Goal: Task Accomplishment & Management: Manage account settings

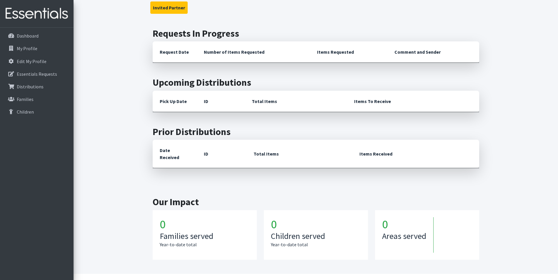
scroll to position [134, 0]
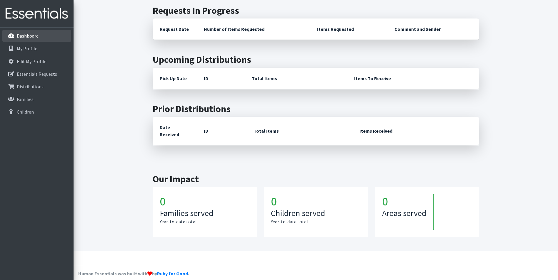
click at [12, 36] on icon at bounding box center [11, 35] width 8 height 5
click at [46, 72] on p "Essentials Requests" at bounding box center [37, 74] width 40 height 6
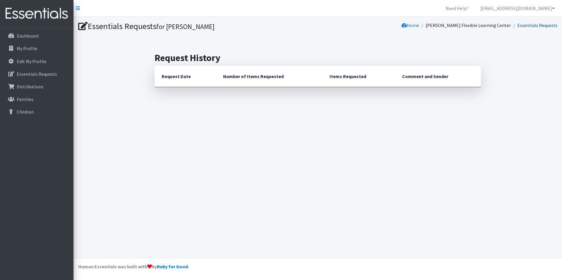
click at [541, 26] on link "Essentials Requests" at bounding box center [537, 25] width 40 height 6
click at [77, 6] on icon at bounding box center [78, 8] width 4 height 5
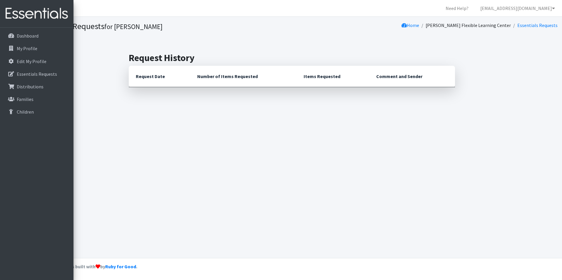
click at [47, 11] on img at bounding box center [36, 14] width 69 height 20
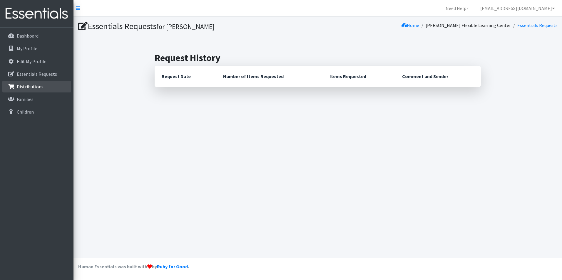
click at [47, 85] on link "Distributions" at bounding box center [36, 87] width 69 height 12
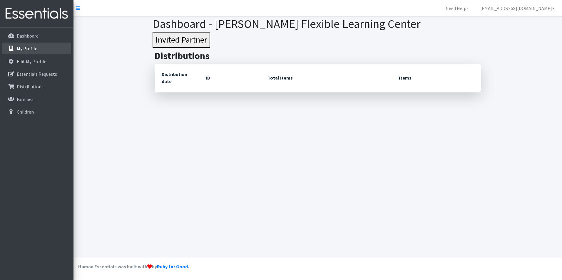
click at [28, 44] on link "My Profile" at bounding box center [36, 49] width 69 height 12
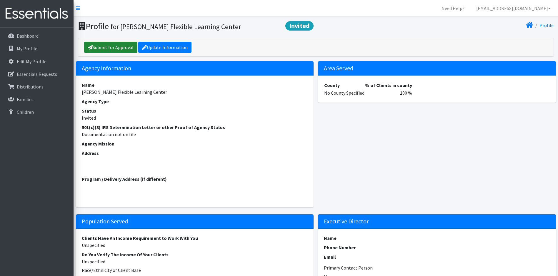
click at [107, 47] on link "Submit for Approval" at bounding box center [110, 47] width 53 height 11
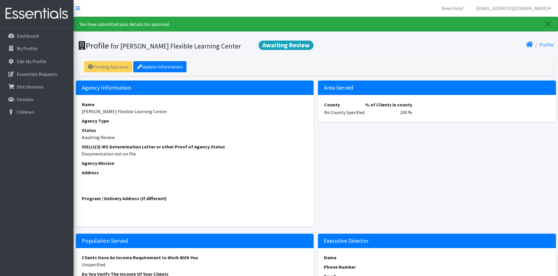
click at [100, 66] on div "Pending Approval Update Information" at bounding box center [315, 67] width 475 height 18
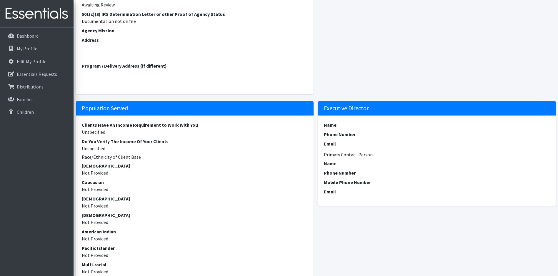
scroll to position [90, 0]
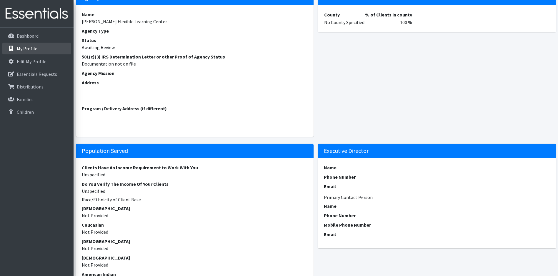
click at [24, 52] on link "My Profile" at bounding box center [36, 49] width 69 height 12
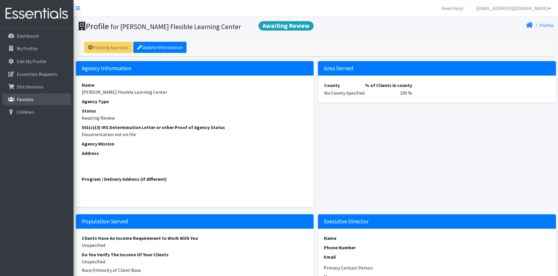
click at [27, 99] on p "Families" at bounding box center [25, 99] width 17 height 6
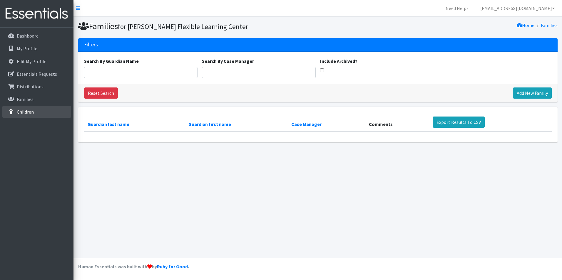
click at [27, 113] on p "Children" at bounding box center [25, 112] width 17 height 6
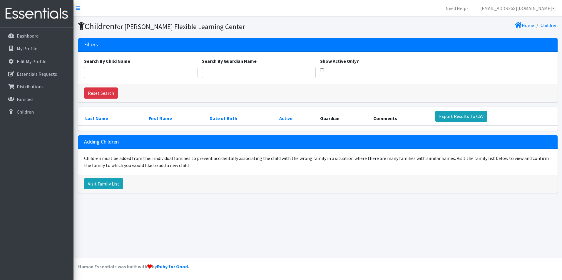
click at [31, 14] on img at bounding box center [36, 14] width 69 height 20
click at [522, 8] on link "[EMAIL_ADDRESS][DOMAIN_NAME]" at bounding box center [518, 8] width 84 height 12
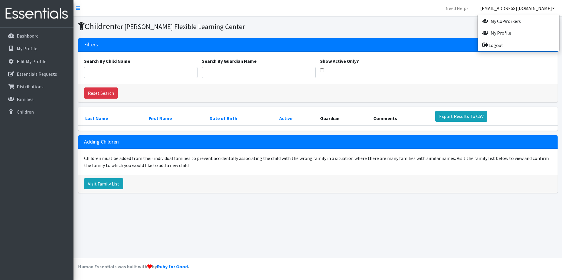
click at [523, 8] on link "[EMAIL_ADDRESS][DOMAIN_NAME]" at bounding box center [518, 8] width 84 height 12
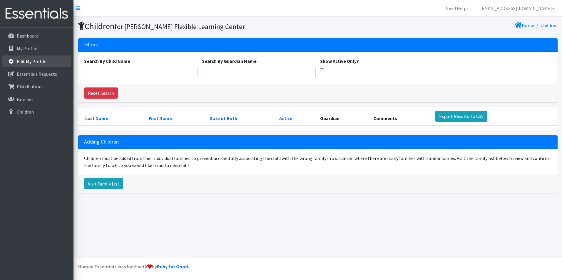
click at [32, 63] on p "Edit My Profile" at bounding box center [32, 61] width 30 height 6
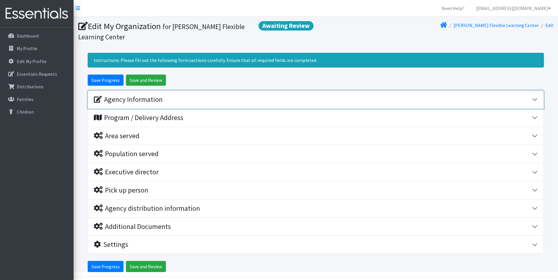
click at [157, 99] on div "Agency Information" at bounding box center [128, 100] width 69 height 9
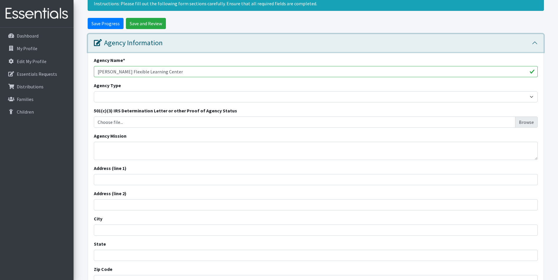
scroll to position [59, 0]
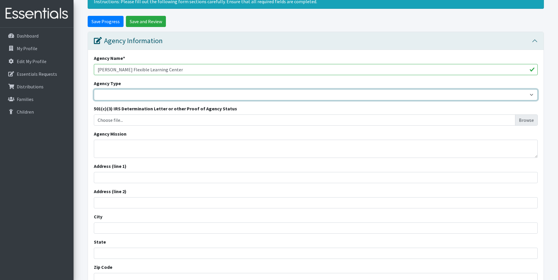
click at [174, 89] on select "Basic Needs Bank Career technical training Child abuse resource center Church o…" at bounding box center [316, 94] width 444 height 11
select select "hs"
click at [94, 89] on select "Basic Needs Bank Career technical training Child abuse resource center Church o…" at bounding box center [316, 94] width 444 height 11
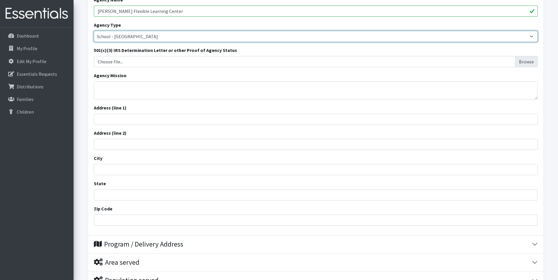
scroll to position [118, 0]
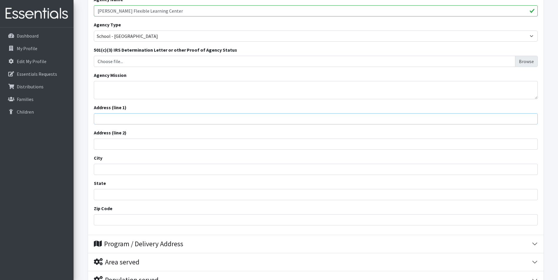
click at [138, 119] on input "Address (line 1)" at bounding box center [316, 118] width 444 height 11
type input "364 Successful Way"
type input "Spartanburg"
type input "SC"
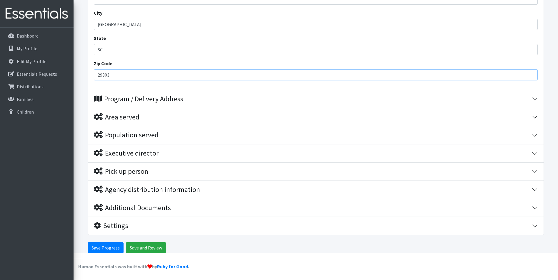
type input "29303"
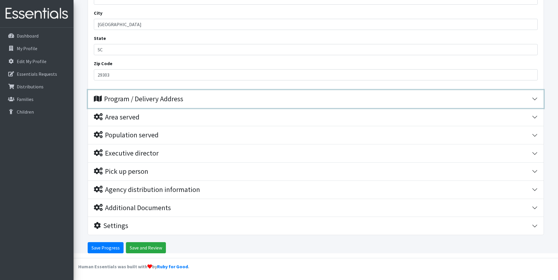
click at [154, 102] on div "Program / Delivery Address" at bounding box center [138, 99] width 89 height 9
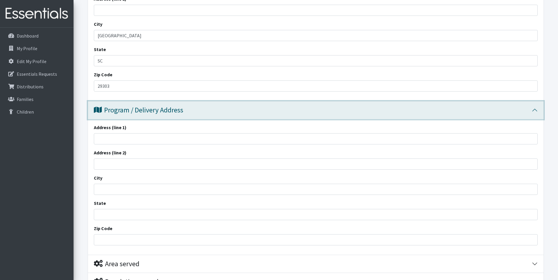
scroll to position [340, 0]
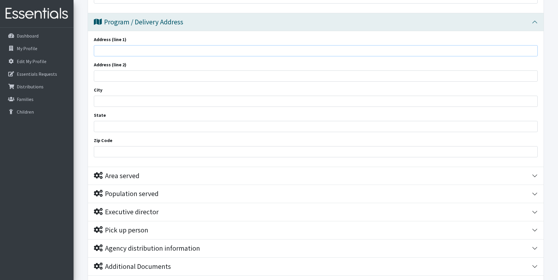
click at [157, 52] on input "Address (line 1)" at bounding box center [316, 50] width 444 height 11
type input "364 Successful Way"
type input "Spartanburg"
type input "SC"
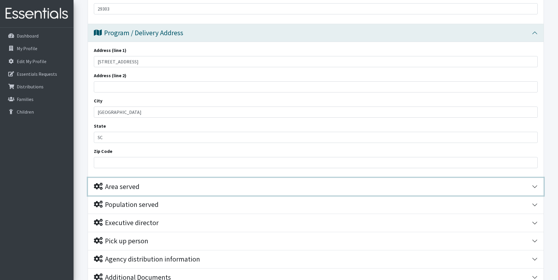
scroll to position [328, 0]
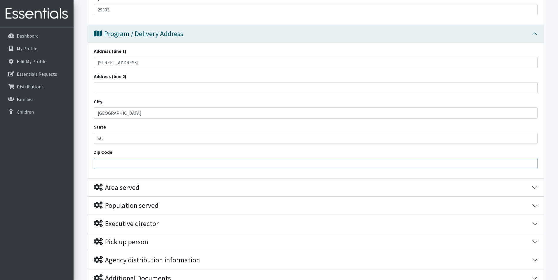
click at [124, 162] on input "Zip Code" at bounding box center [316, 163] width 444 height 11
type input "29303"
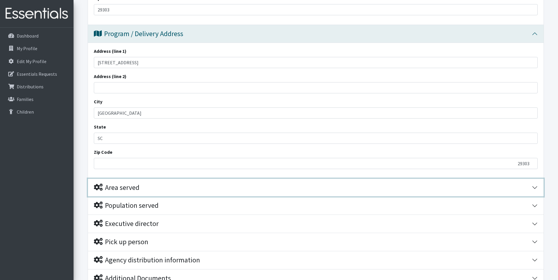
click at [135, 190] on div "Area served" at bounding box center [117, 188] width 46 height 9
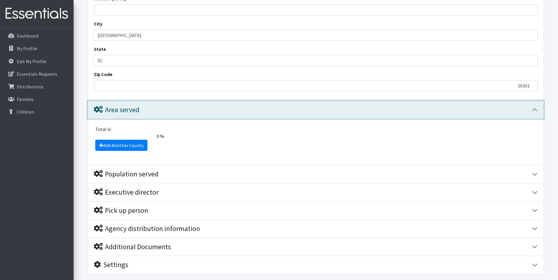
scroll to position [416, 0]
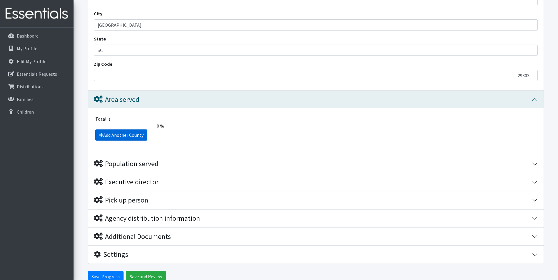
click at [133, 133] on link "Add Another County" at bounding box center [121, 135] width 52 height 11
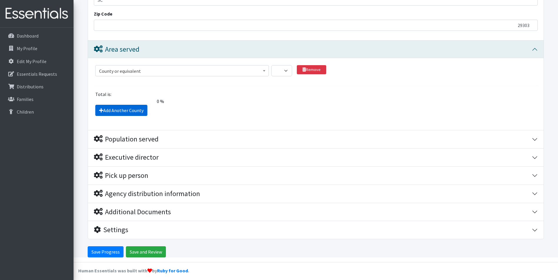
scroll to position [471, 0]
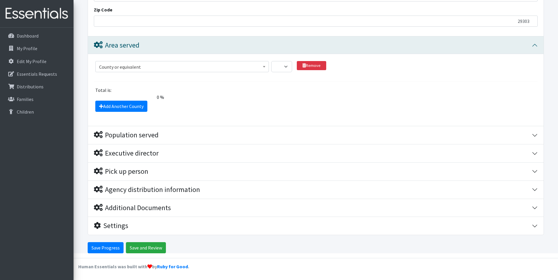
click at [198, 68] on span "County or equivalent" at bounding box center [182, 67] width 166 height 8
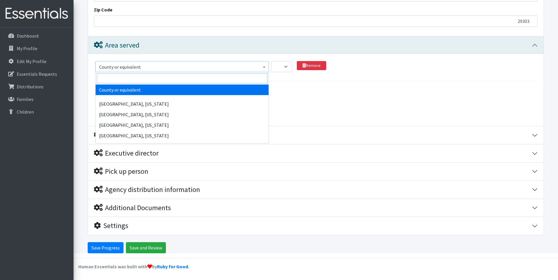
click at [193, 80] on input "search" at bounding box center [182, 78] width 170 height 10
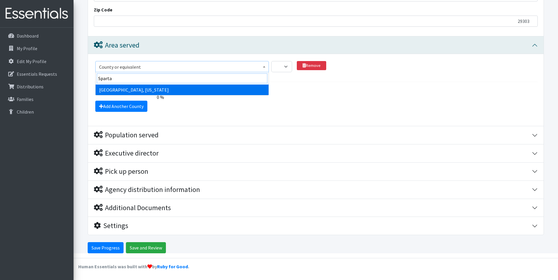
type input "Spartan"
select select "2720"
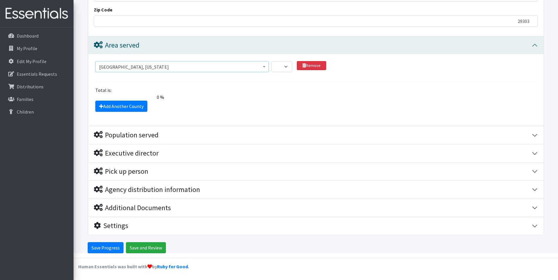
click at [274, 86] on fieldset "County or equivalent Abbeville County, South Carolina Acadia Parish, Louisiana …" at bounding box center [316, 85] width 444 height 53
click at [284, 66] on select "1 2 3 4 5 6 7 8 9 10 11 12 13 14 15 16 17 18 19 20 21 22 23 24 25 26 27 28 29 3…" at bounding box center [281, 66] width 21 height 11
click at [280, 66] on select "1 2 3 4 5 6 7 8 9 10 11 12 13 14 15 16 17 18 19 20 21 22 23 24 25 26 27 28 29 3…" at bounding box center [281, 66] width 21 height 11
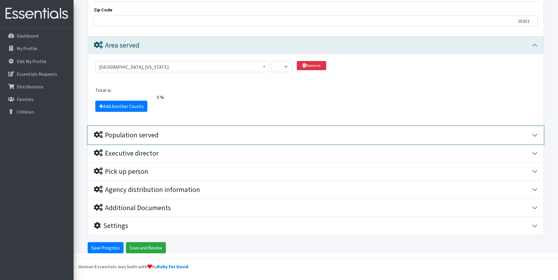
click at [142, 136] on div "Population served" at bounding box center [126, 135] width 65 height 9
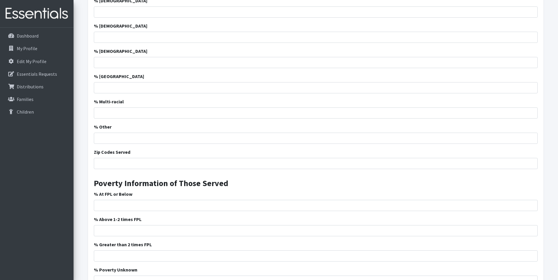
scroll to position [912, 0]
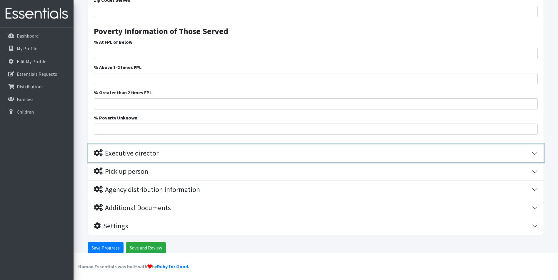
click at [142, 153] on div "Executive director" at bounding box center [126, 153] width 65 height 9
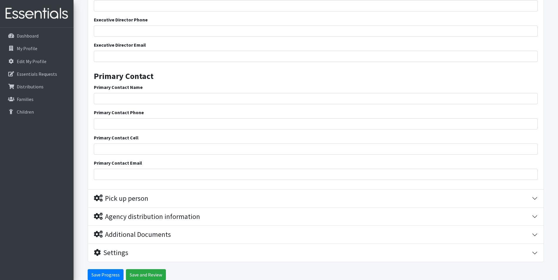
scroll to position [1115, 0]
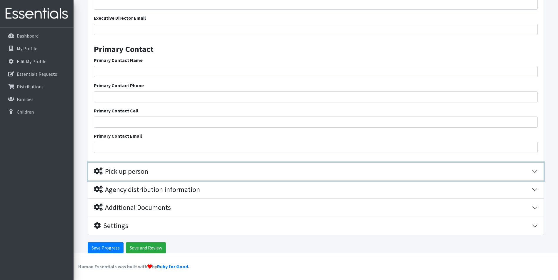
click at [128, 172] on div "Pick up person" at bounding box center [121, 172] width 54 height 9
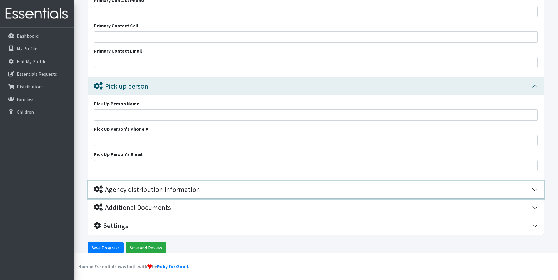
click at [130, 190] on div "Agency distribution information" at bounding box center [147, 190] width 106 height 9
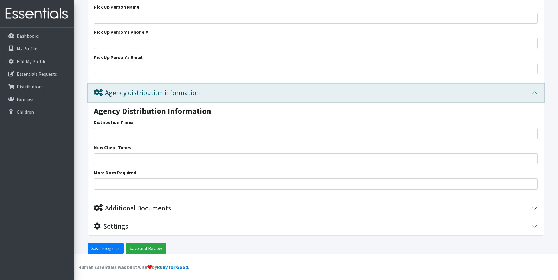
scroll to position [1298, 0]
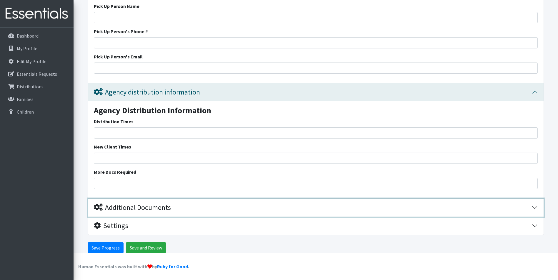
click at [134, 210] on div "Additional Documents" at bounding box center [132, 208] width 77 height 9
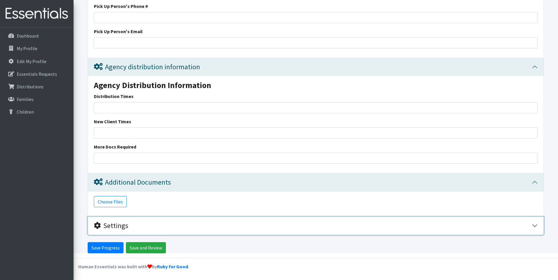
click at [132, 223] on div "Settings" at bounding box center [313, 226] width 438 height 9
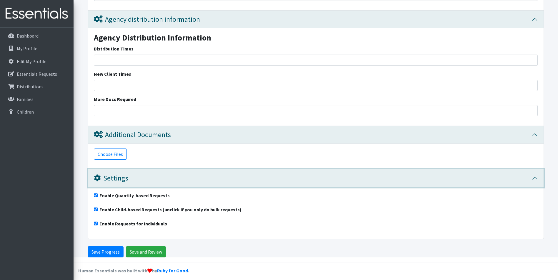
scroll to position [1375, 0]
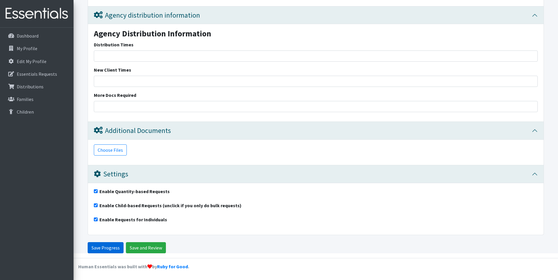
click at [114, 248] on input "Save Progress" at bounding box center [106, 248] width 36 height 11
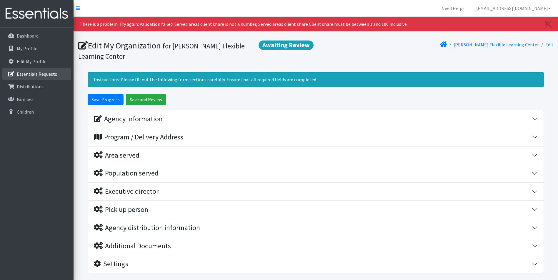
click at [32, 73] on p "Essentials Requests" at bounding box center [37, 74] width 40 height 6
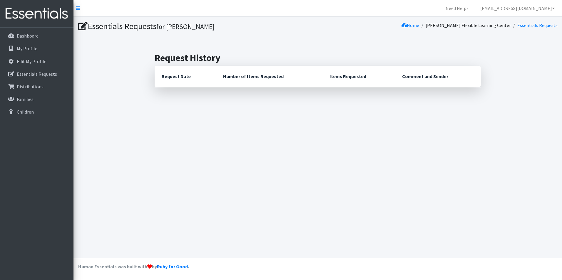
click at [170, 76] on th "Request Date" at bounding box center [185, 76] width 61 height 21
click at [270, 77] on th "Number of Items Requested" at bounding box center [269, 76] width 106 height 21
click at [352, 81] on th "Items Requested" at bounding box center [358, 76] width 73 height 21
click at [432, 82] on th "Comment and Sender" at bounding box center [438, 76] width 86 height 21
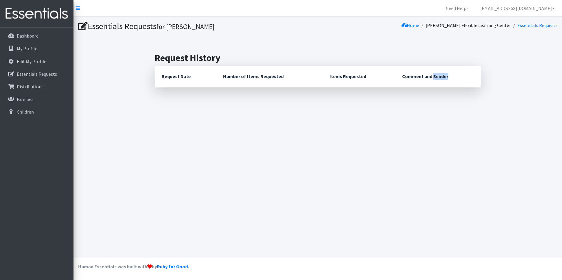
click at [432, 82] on th "Comment and Sender" at bounding box center [438, 76] width 86 height 21
drag, startPoint x: 432, startPoint y: 82, endPoint x: 381, endPoint y: 86, distance: 51.0
click at [398, 80] on th "Comment and Sender" at bounding box center [438, 76] width 86 height 21
click at [34, 73] on p "Essentials Requests" at bounding box center [37, 74] width 40 height 6
click at [125, 28] on h1 "Essentials Requests for Tanner Brown" at bounding box center [197, 26] width 238 height 10
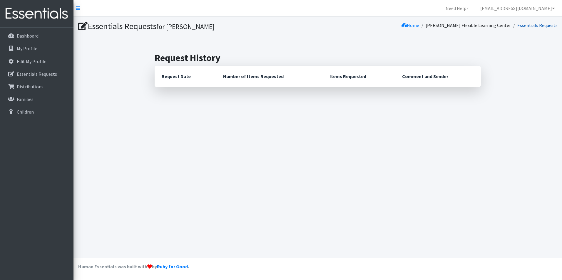
click at [535, 25] on link "Essentials Requests" at bounding box center [537, 25] width 40 height 6
click at [529, 10] on link "[EMAIL_ADDRESS][DOMAIN_NAME]" at bounding box center [518, 8] width 84 height 12
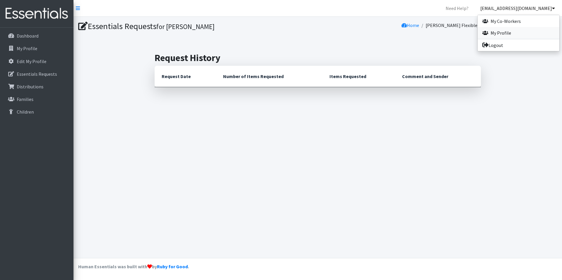
click at [511, 37] on link "My Profile" at bounding box center [519, 33] width 82 height 12
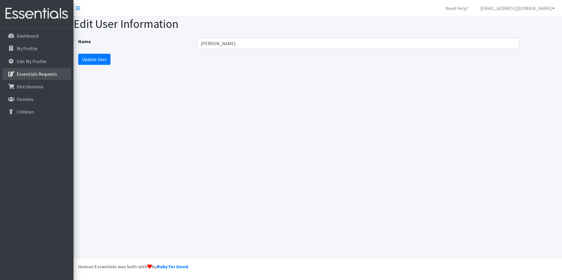
click at [24, 74] on p "Essentials Requests" at bounding box center [37, 74] width 40 height 6
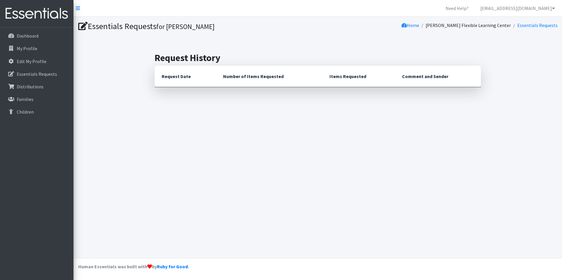
click at [168, 78] on th "Request Date" at bounding box center [185, 76] width 61 height 21
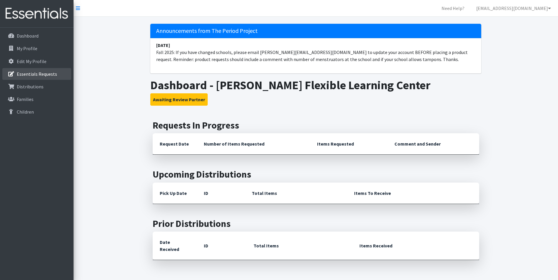
click at [29, 76] on p "Essentials Requests" at bounding box center [37, 74] width 40 height 6
